Goal: Use online tool/utility: Utilize a website feature to perform a specific function

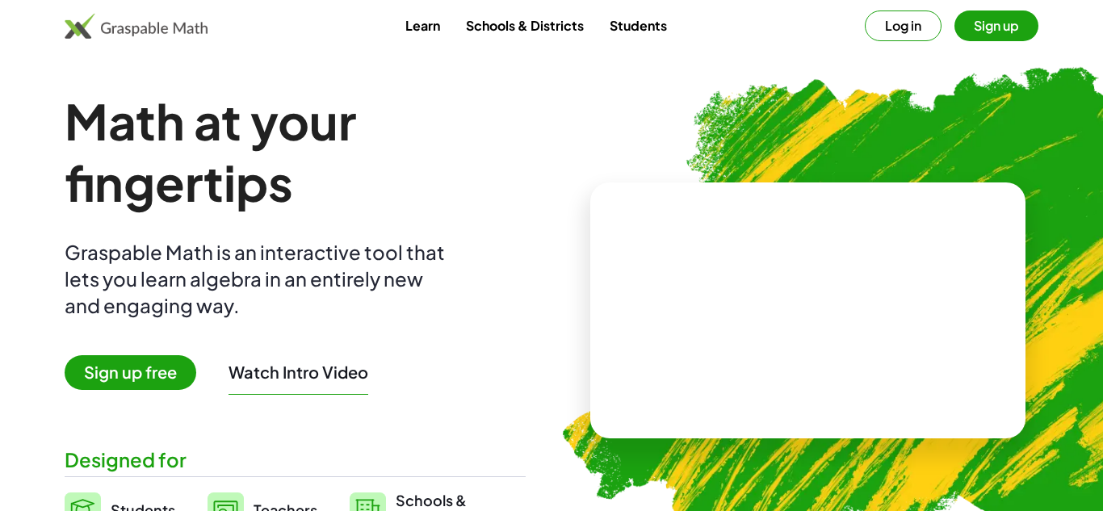
click at [639, 32] on link "Students" at bounding box center [638, 25] width 83 height 30
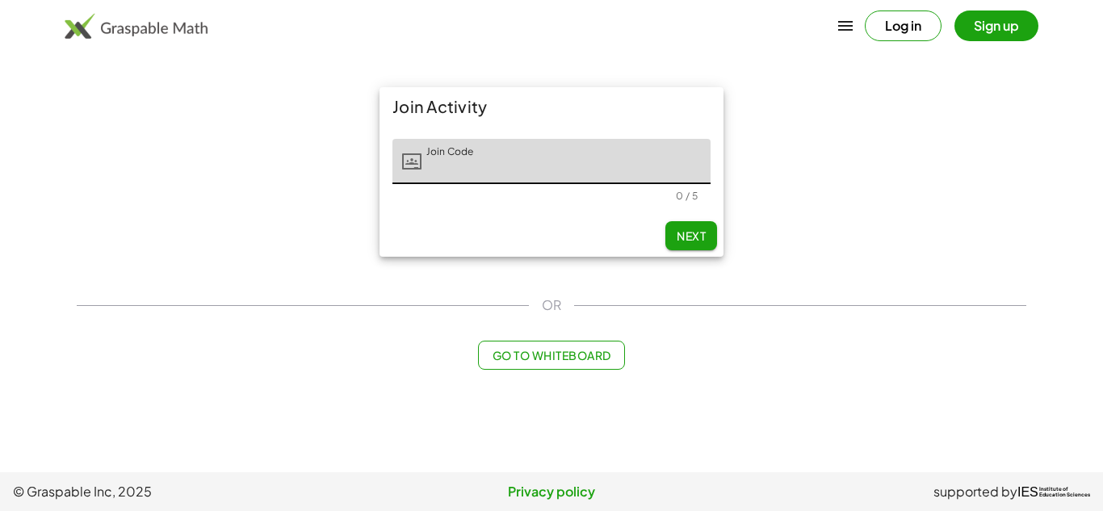
click at [534, 354] on span "Go to Whiteboard" at bounding box center [551, 355] width 119 height 15
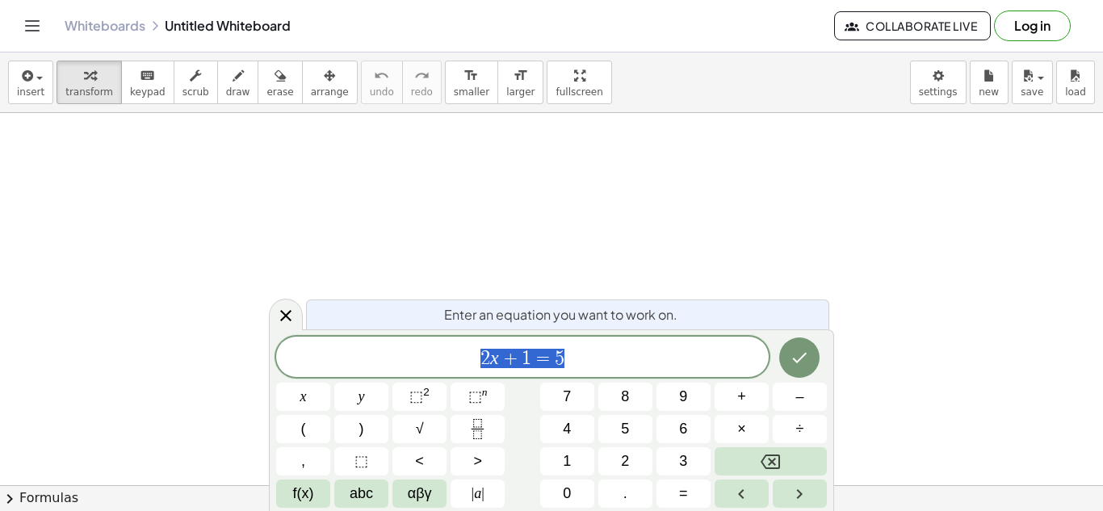
scroll to position [1, 0]
click at [277, 315] on icon at bounding box center [285, 315] width 19 height 19
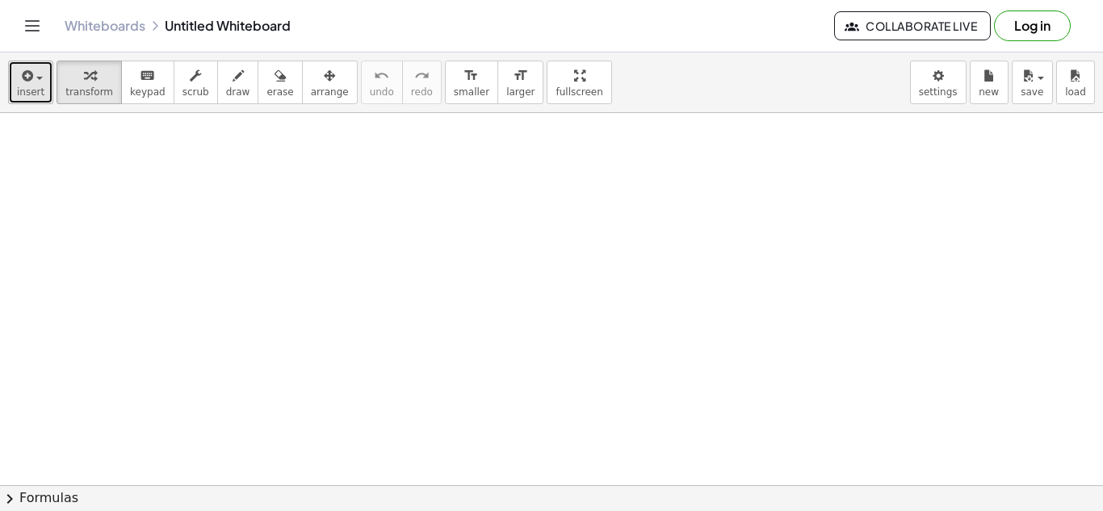
click at [21, 75] on icon "button" at bounding box center [26, 75] width 15 height 19
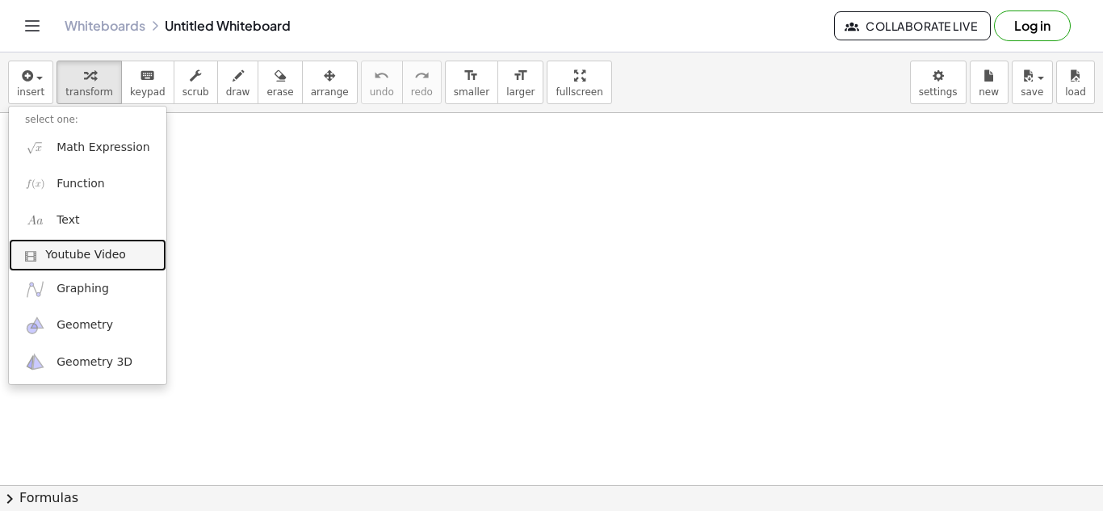
click at [90, 262] on span "Youtube Video" at bounding box center [85, 255] width 81 height 16
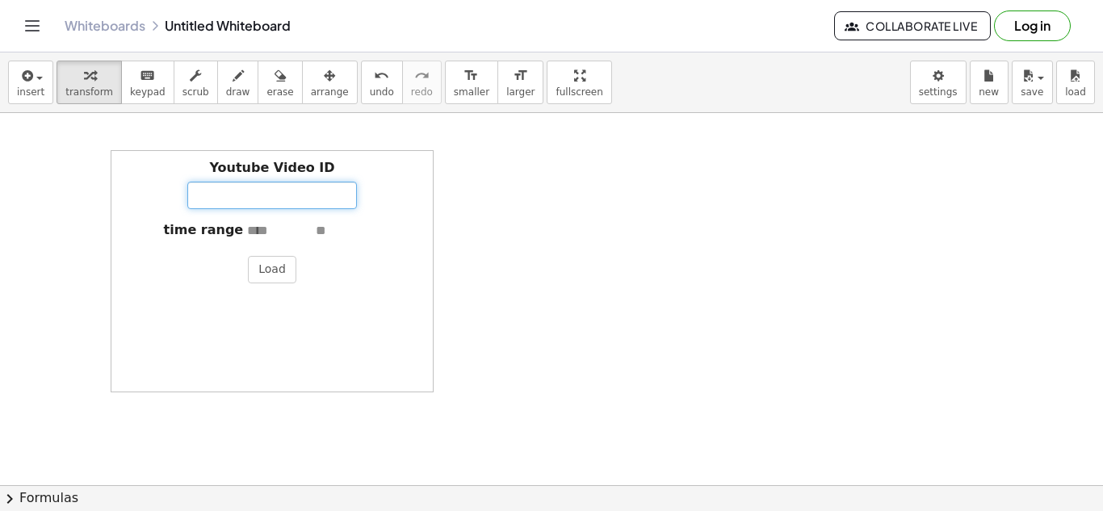
click at [240, 203] on input "Youtube Video ID" at bounding box center [272, 195] width 170 height 27
paste input "**********"
type input "**********"
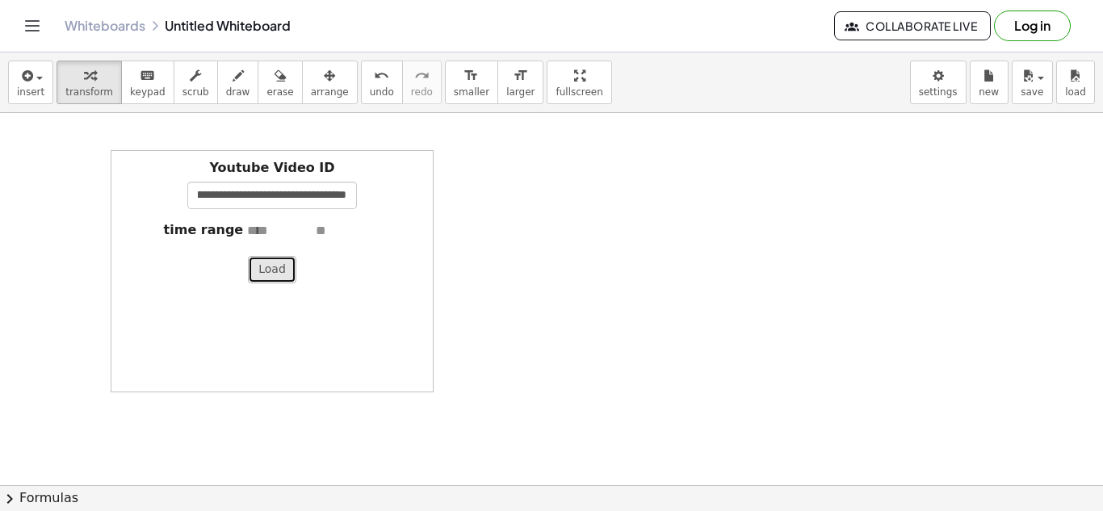
click at [275, 270] on button "Load" at bounding box center [272, 269] width 48 height 27
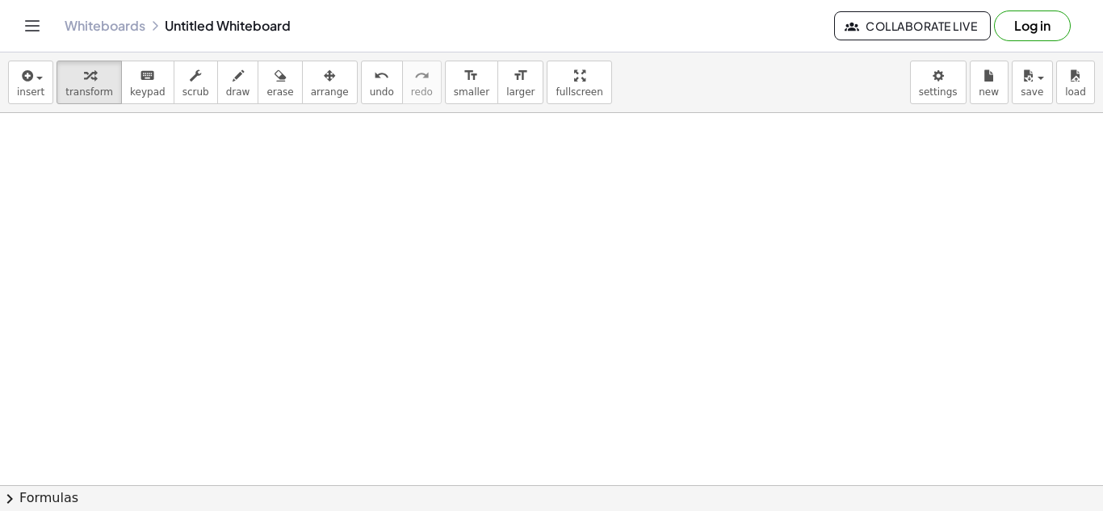
click at [761, 498] on button "chevron_right Formulas" at bounding box center [551, 498] width 1103 height 26
